Goal: Information Seeking & Learning: Check status

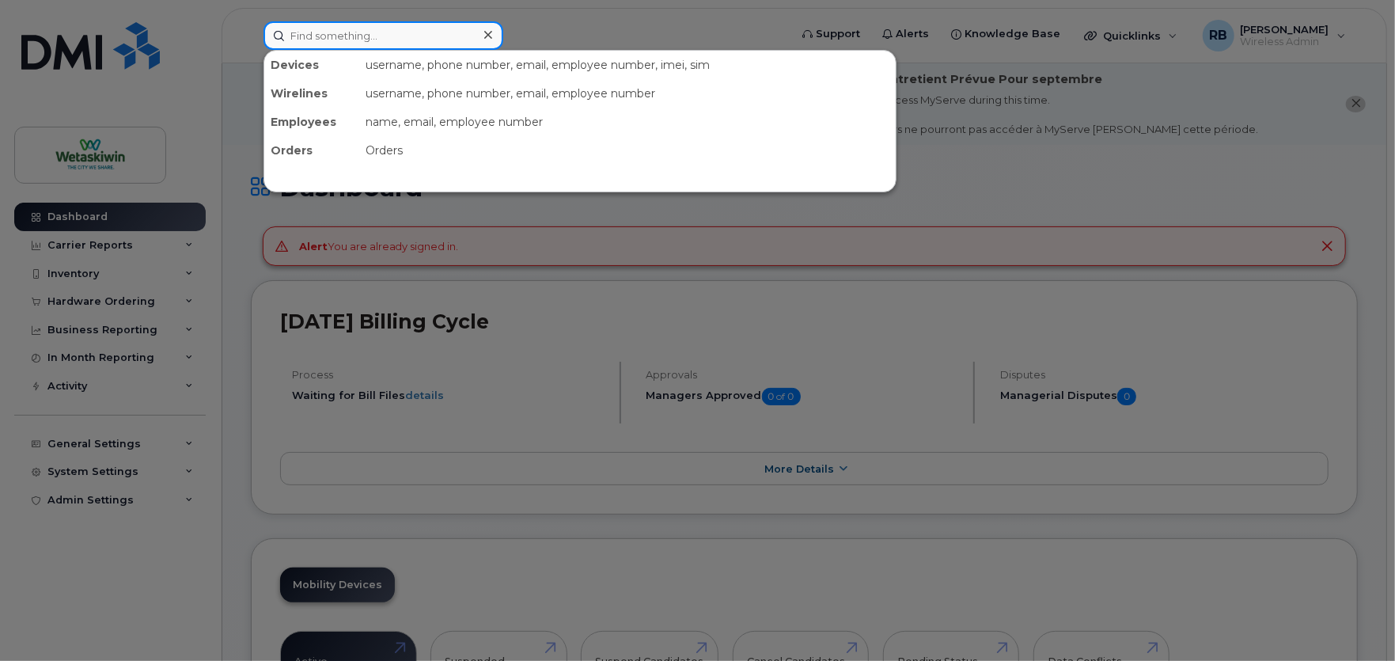
click at [319, 30] on input at bounding box center [384, 35] width 240 height 28
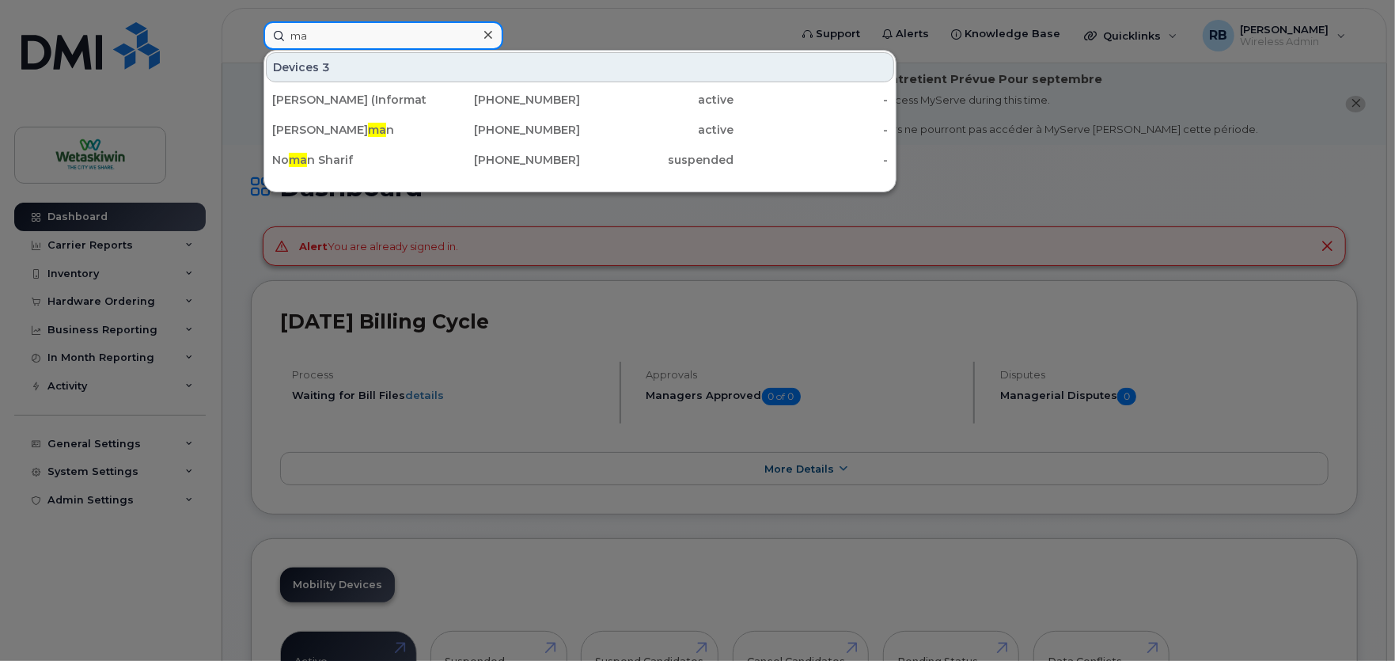
type input "m"
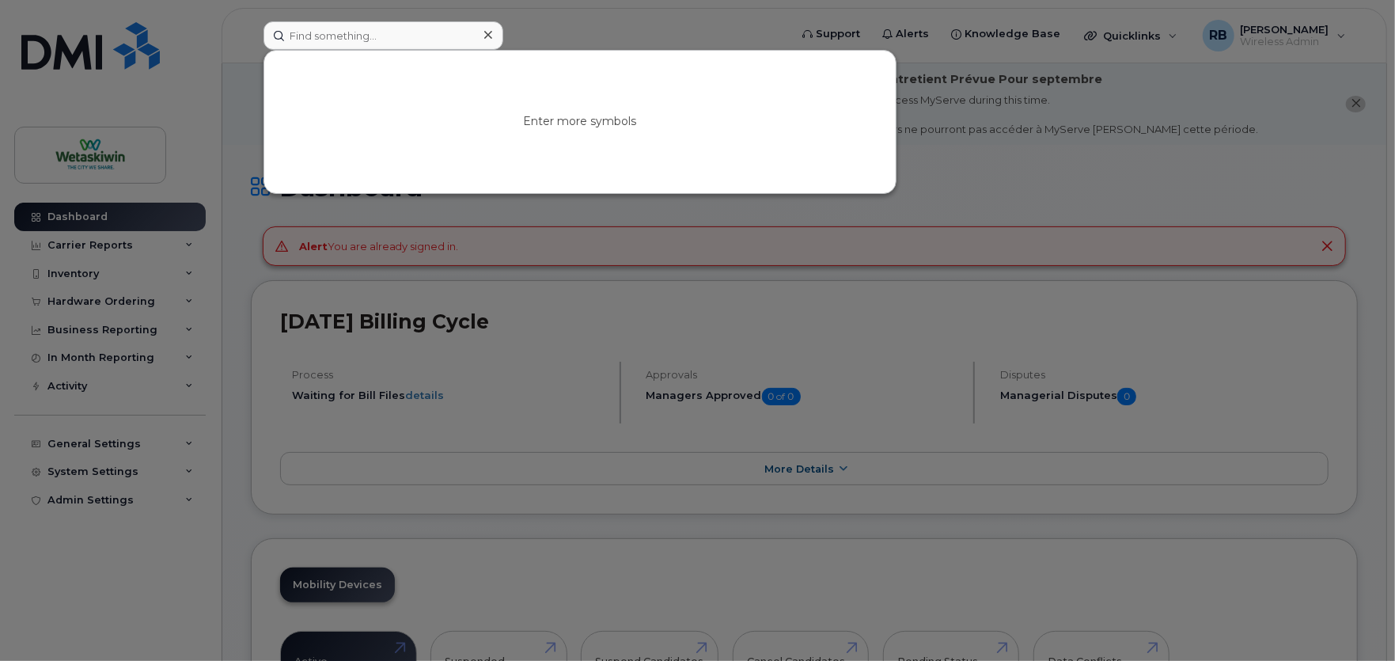
click at [92, 586] on div at bounding box center [697, 330] width 1395 height 661
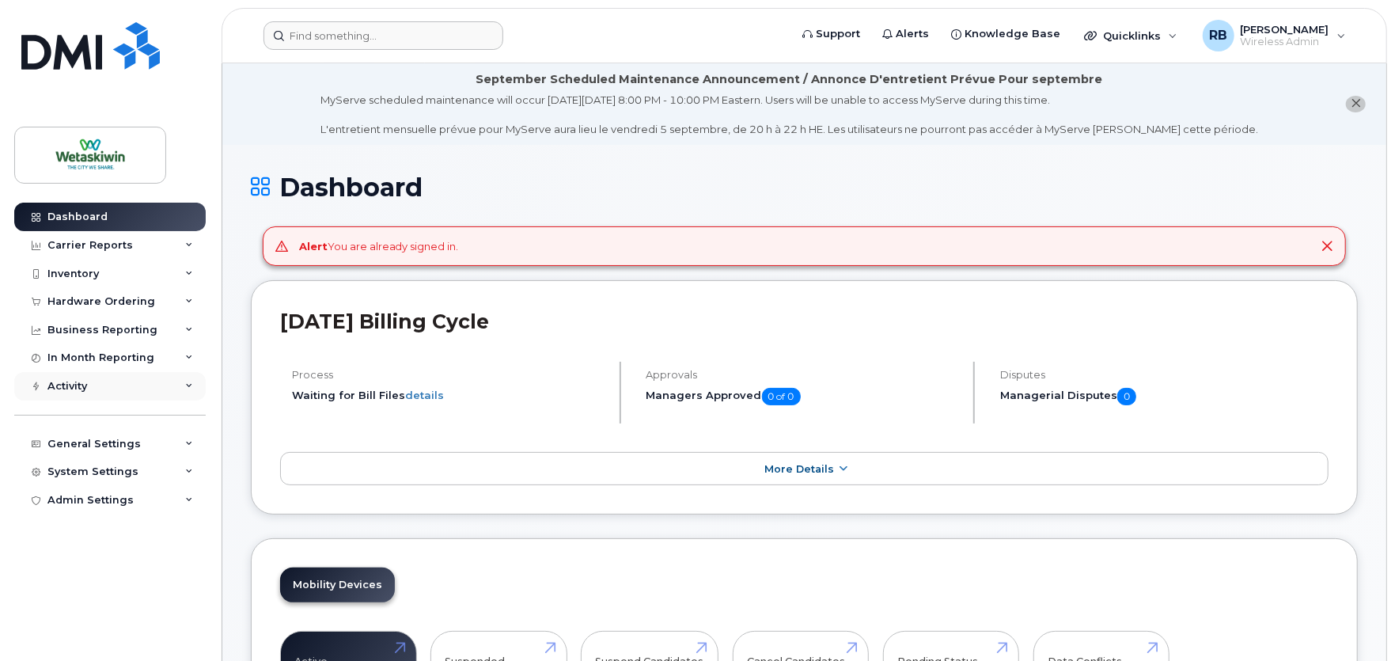
click at [88, 392] on div "Activity" at bounding box center [109, 386] width 191 height 28
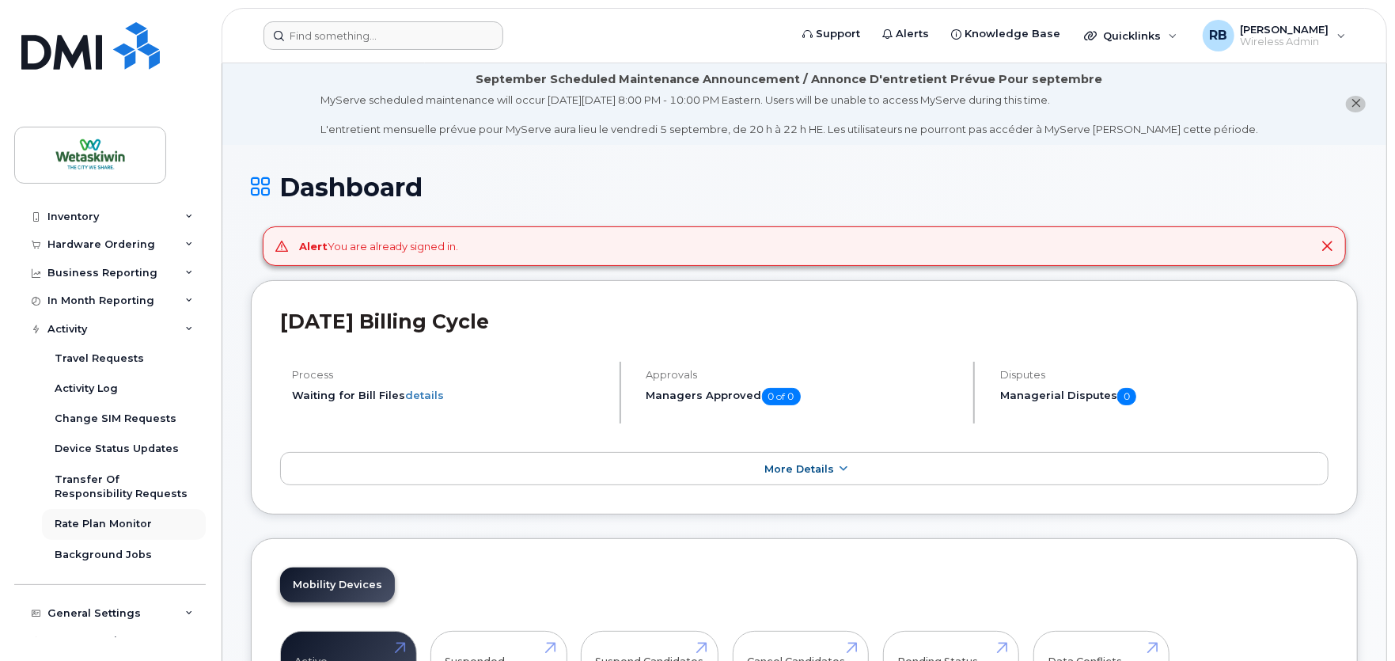
scroll to position [88, 0]
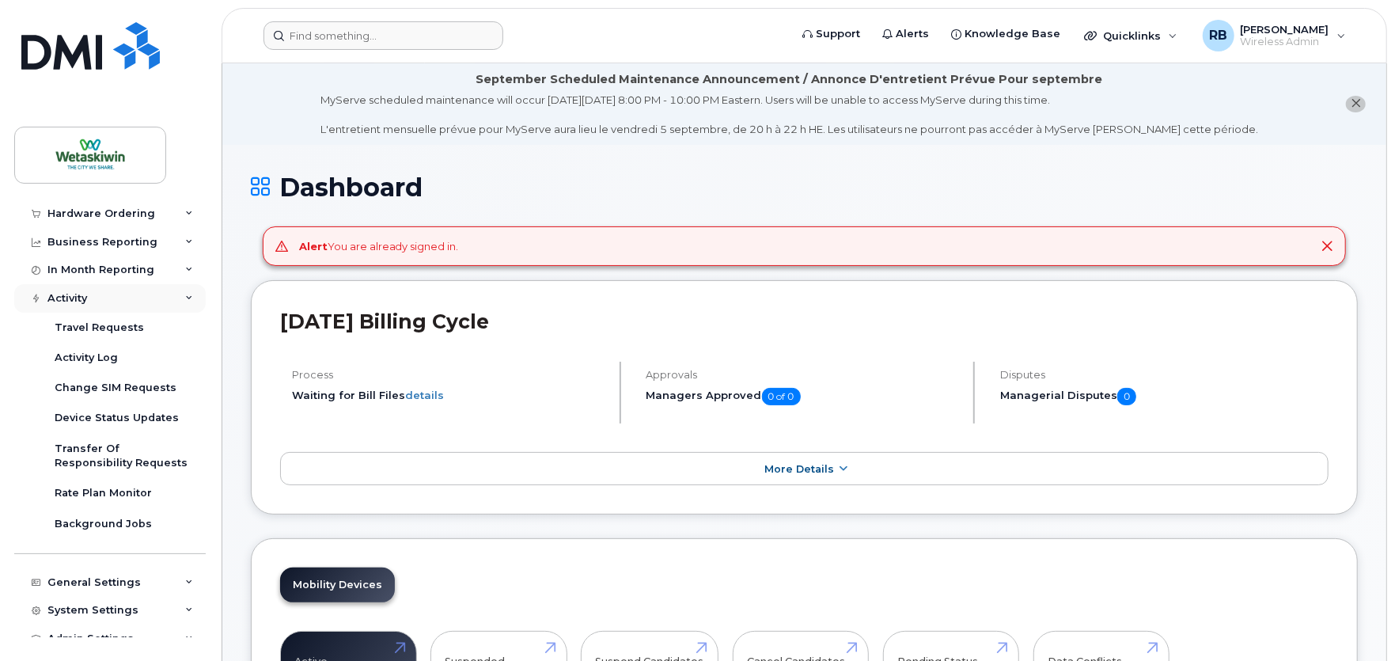
click at [75, 305] on div "Activity" at bounding box center [109, 298] width 191 height 28
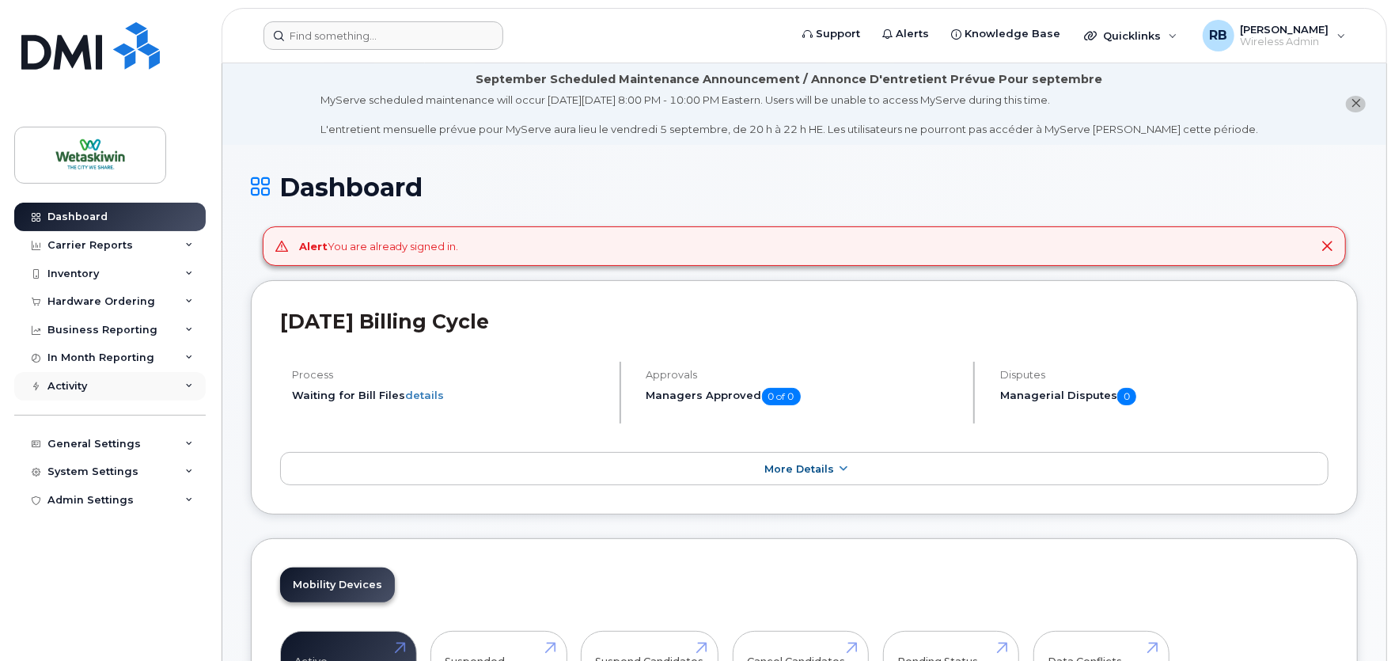
click at [66, 393] on div "Activity" at bounding box center [109, 386] width 191 height 28
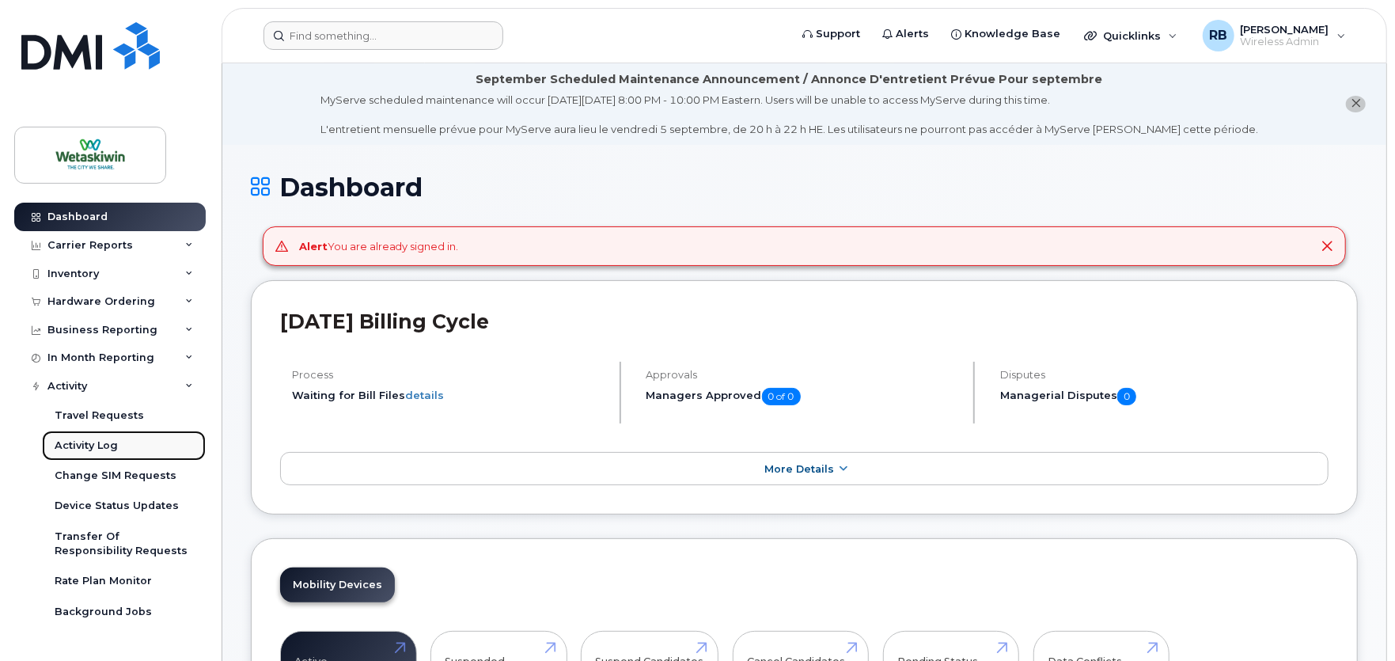
click at [95, 446] on div "Activity Log" at bounding box center [86, 445] width 63 height 14
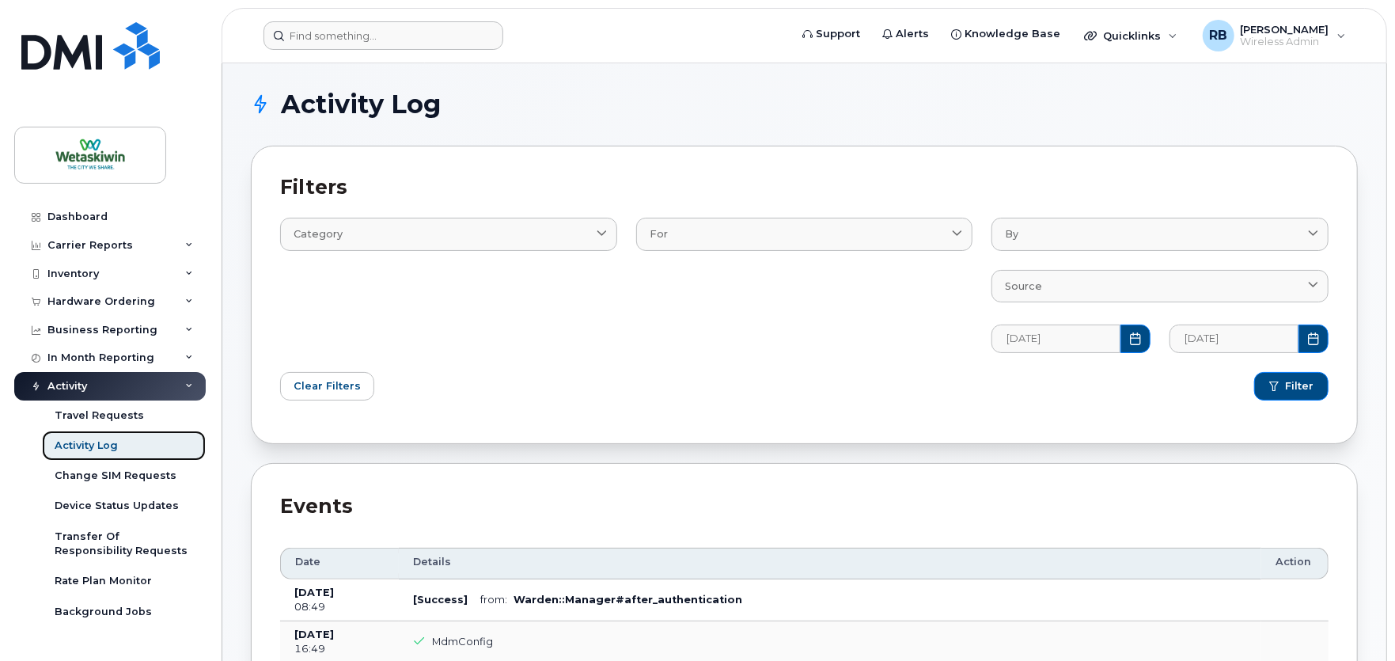
scroll to position [264, 0]
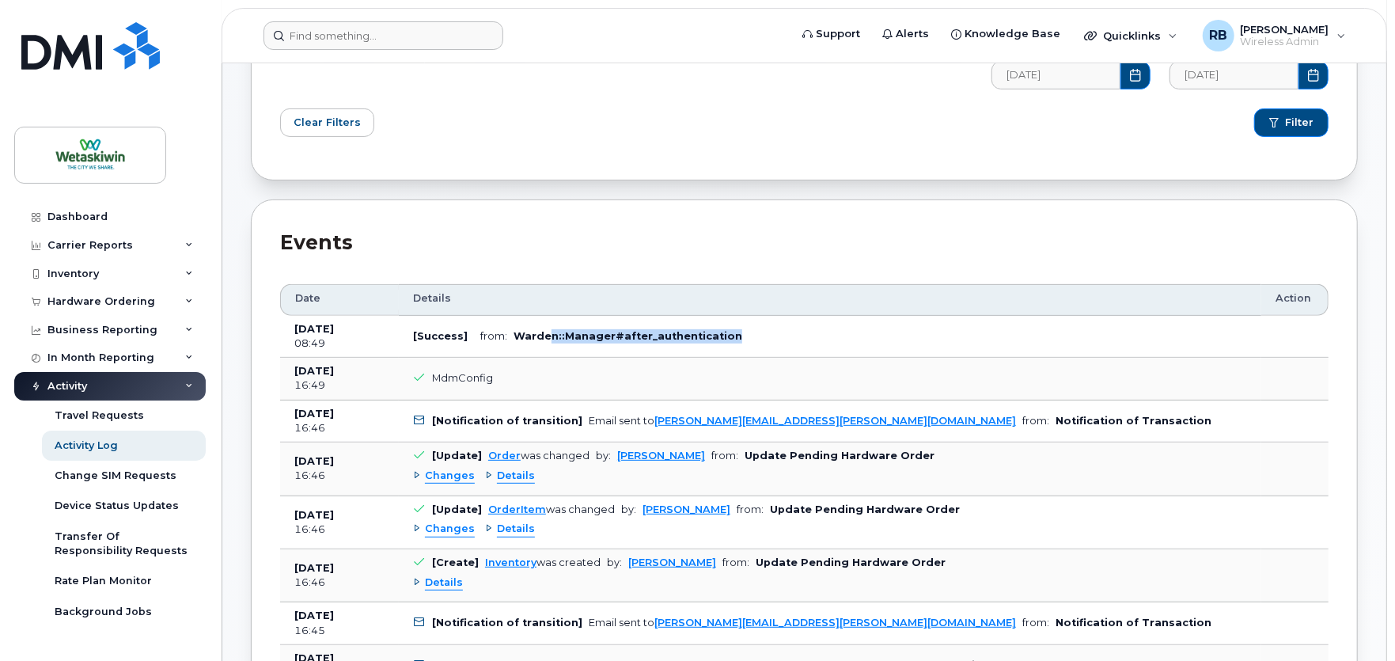
drag, startPoint x: 546, startPoint y: 339, endPoint x: 746, endPoint y: 342, distance: 200.2
click at [746, 342] on td "[Success] from: Warden::Manager#after_authentication" at bounding box center [830, 337] width 863 height 43
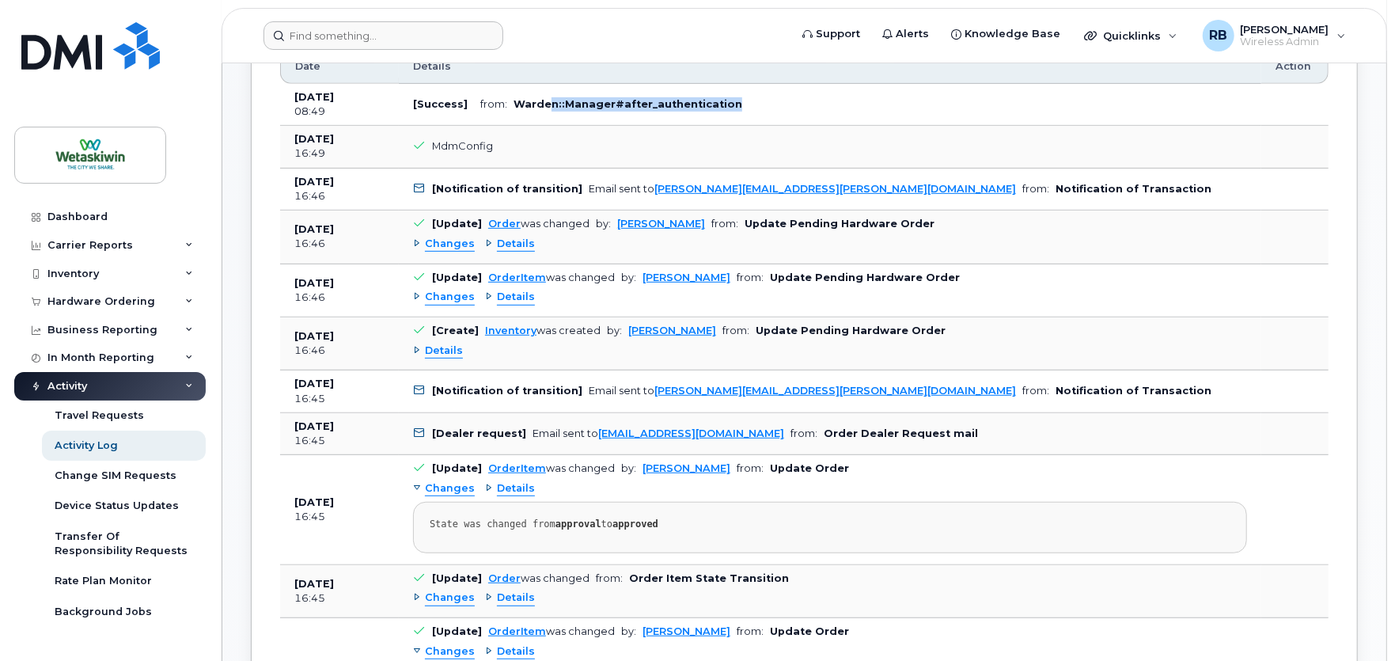
scroll to position [527, 0]
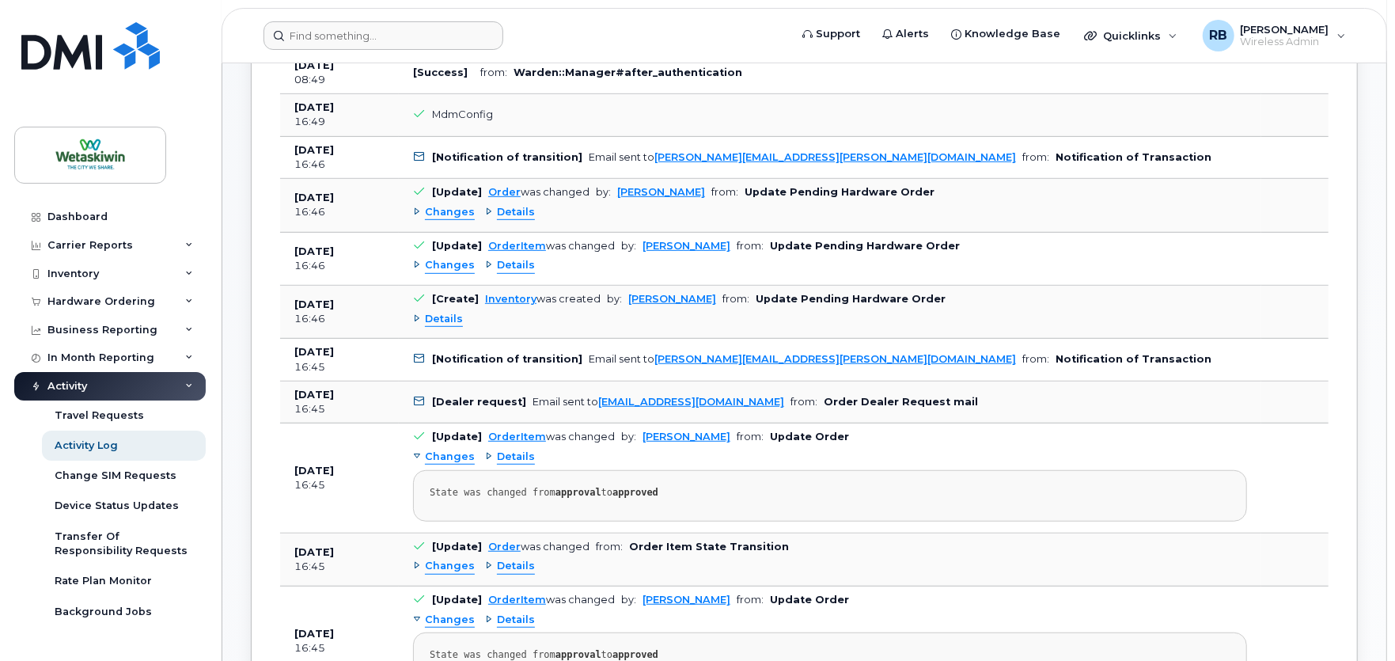
click at [497, 453] on span "Details" at bounding box center [516, 456] width 38 height 15
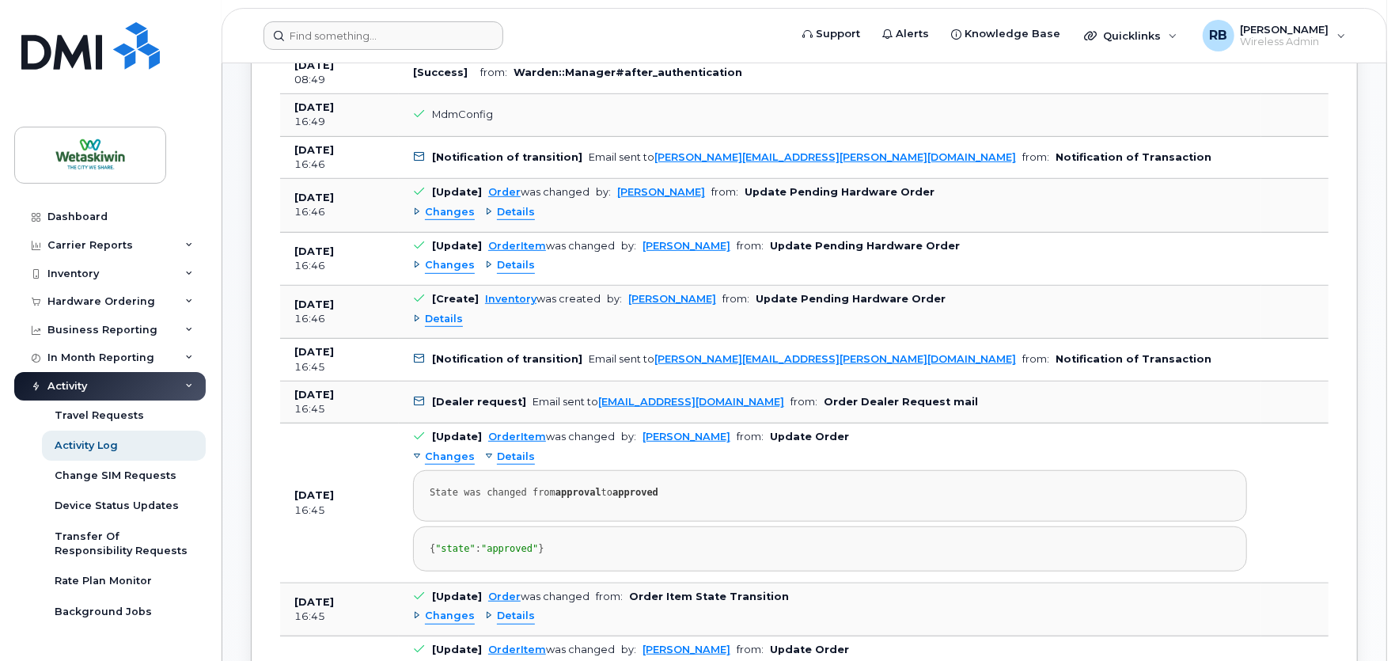
click at [453, 459] on span "Changes" at bounding box center [450, 456] width 50 height 15
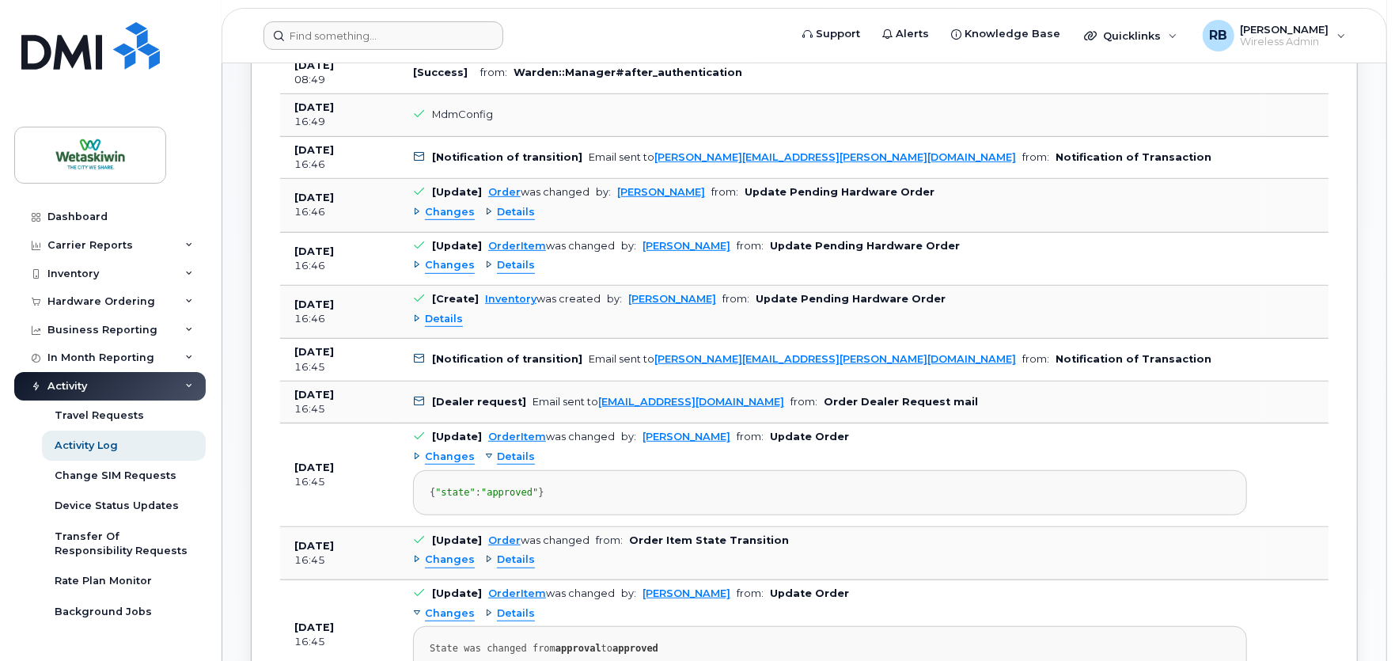
click at [453, 459] on span "Changes" at bounding box center [450, 456] width 50 height 15
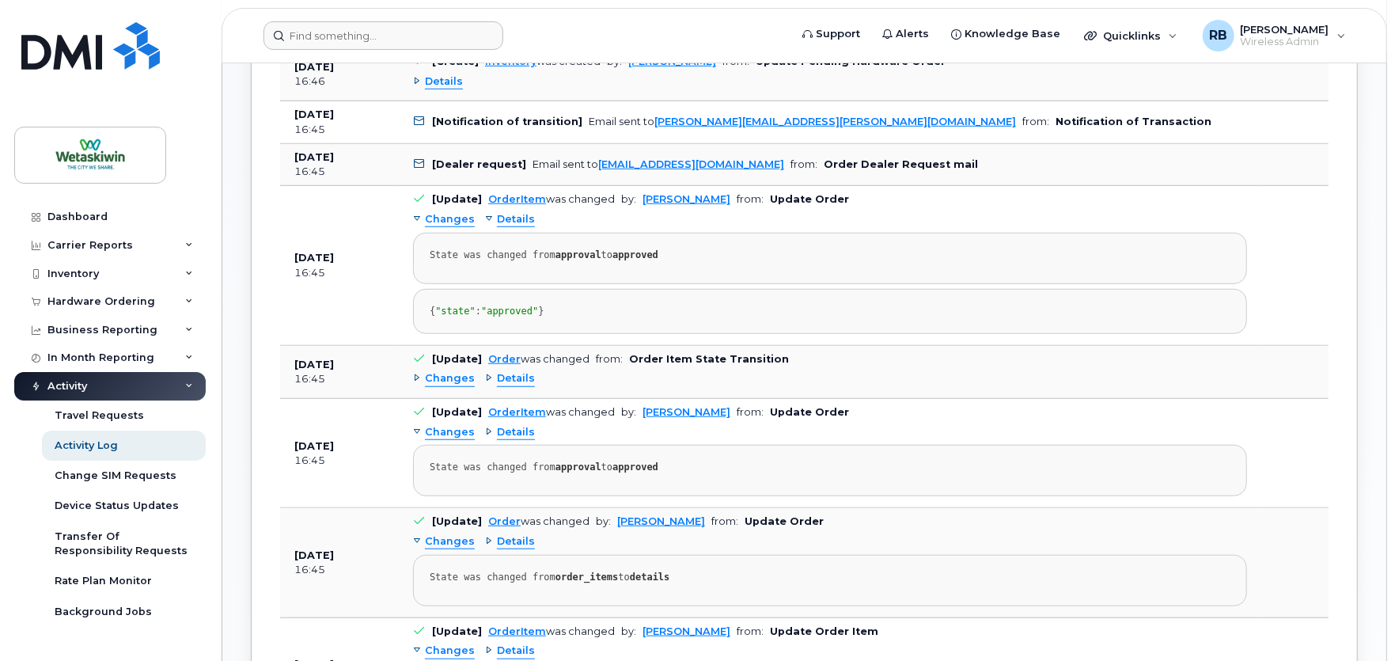
scroll to position [791, 0]
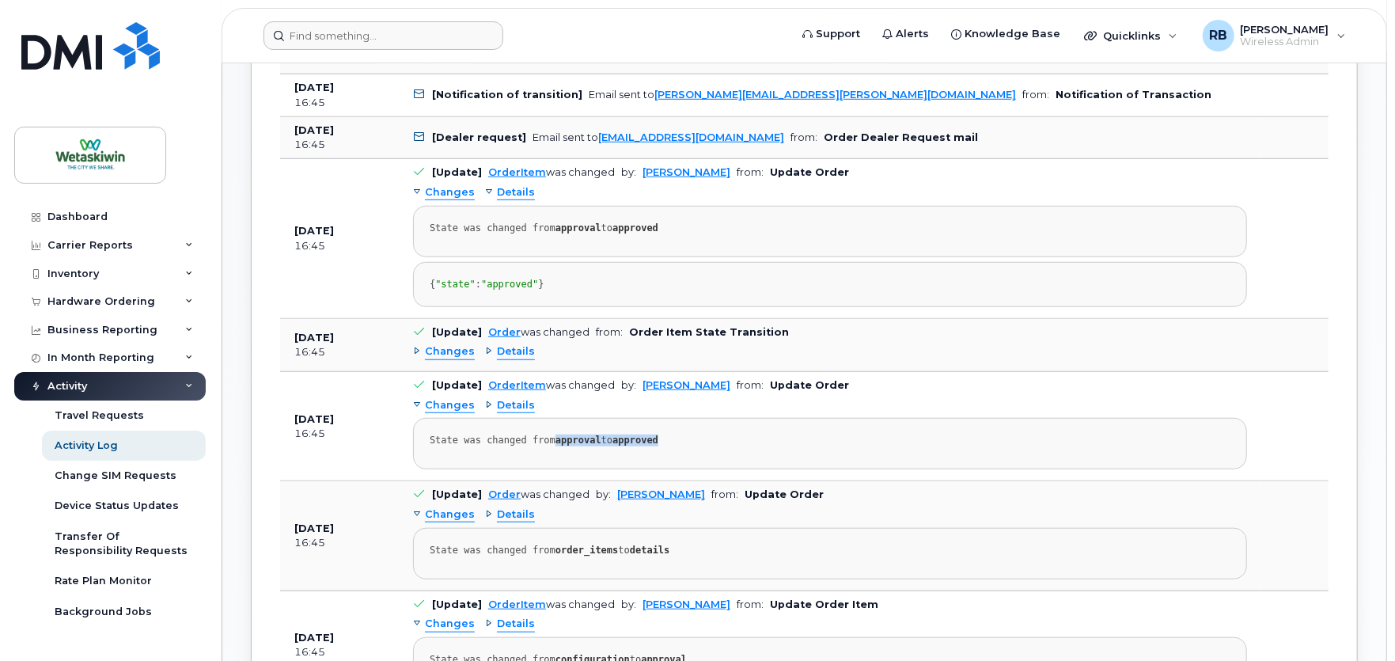
drag, startPoint x: 549, startPoint y: 465, endPoint x: 671, endPoint y: 465, distance: 121.9
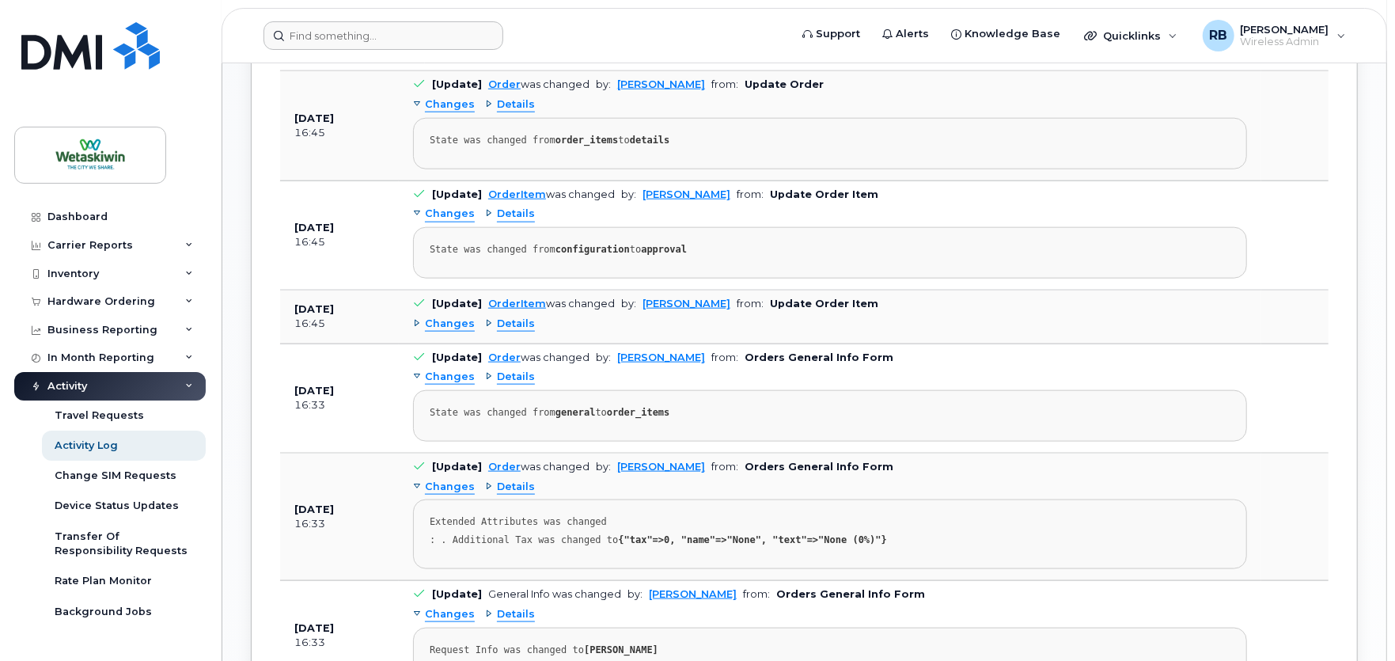
scroll to position [1230, 0]
